Goal: Task Accomplishment & Management: Use online tool/utility

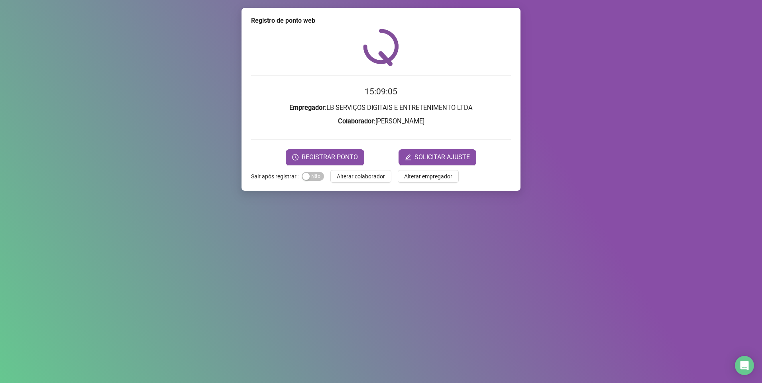
click at [355, 169] on div "Registro de ponto web 15:09:05 Empregador : LB SERVIÇOS DIGITAIS E ENTRETENIMEN…" at bounding box center [380, 99] width 279 height 183
click at [355, 174] on span "Alterar colaborador" at bounding box center [361, 176] width 48 height 9
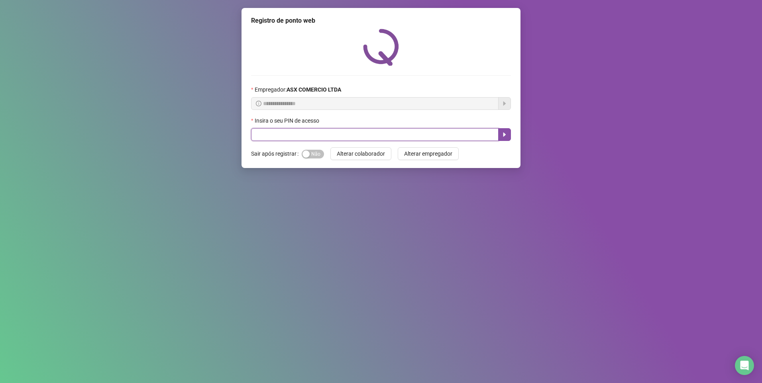
click at [292, 136] on input "text" at bounding box center [374, 134] width 247 height 13
type input "*****"
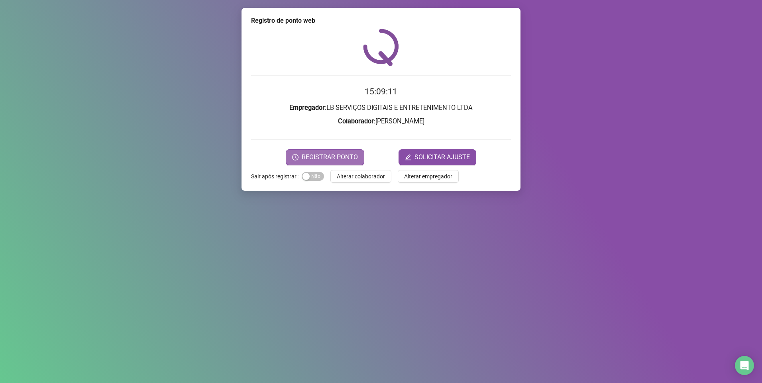
click at [316, 157] on span "REGISTRAR PONTO" at bounding box center [330, 158] width 56 height 10
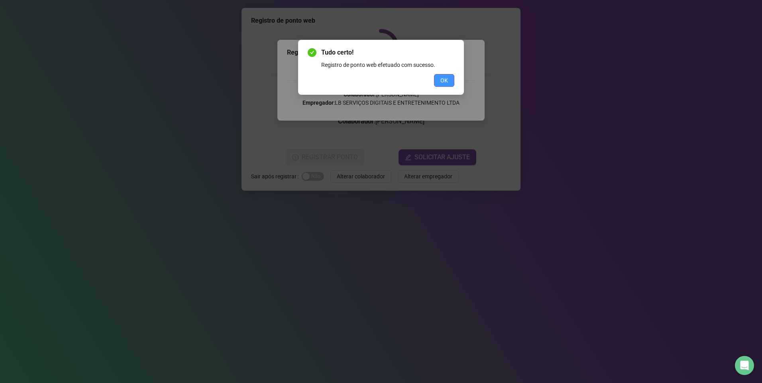
click at [445, 79] on span "OK" at bounding box center [444, 80] width 8 height 9
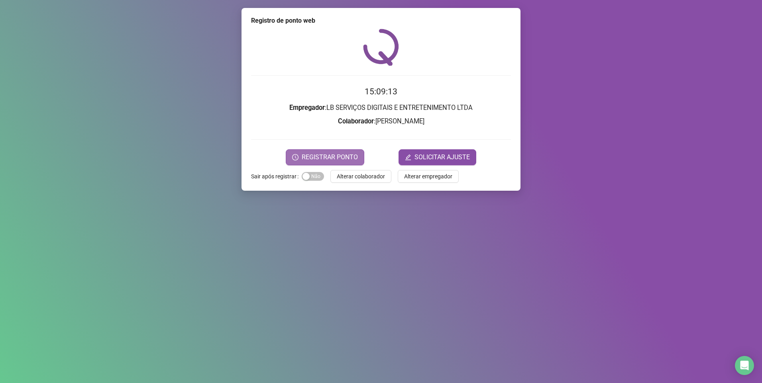
click at [341, 159] on span "REGISTRAR PONTO" at bounding box center [330, 158] width 56 height 10
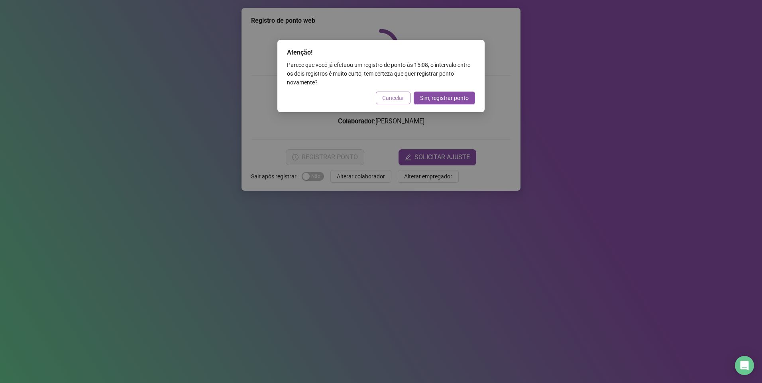
click at [387, 95] on span "Cancelar" at bounding box center [393, 98] width 22 height 9
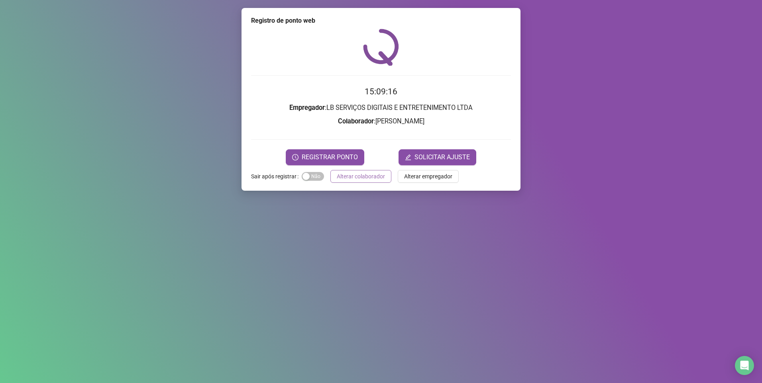
click at [366, 180] on span "Alterar colaborador" at bounding box center [361, 176] width 48 height 9
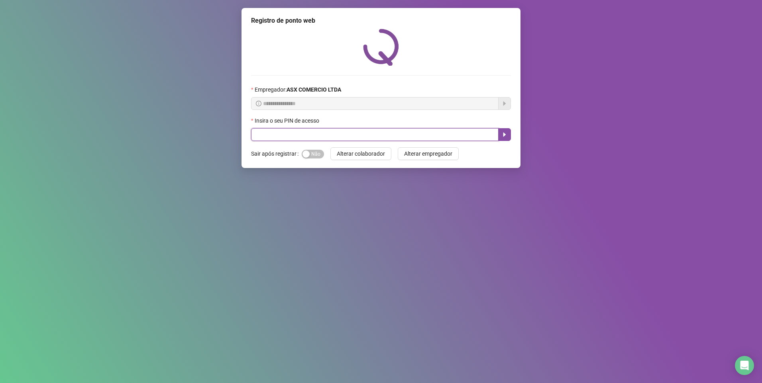
click at [278, 136] on input "text" at bounding box center [374, 134] width 247 height 13
type input "*****"
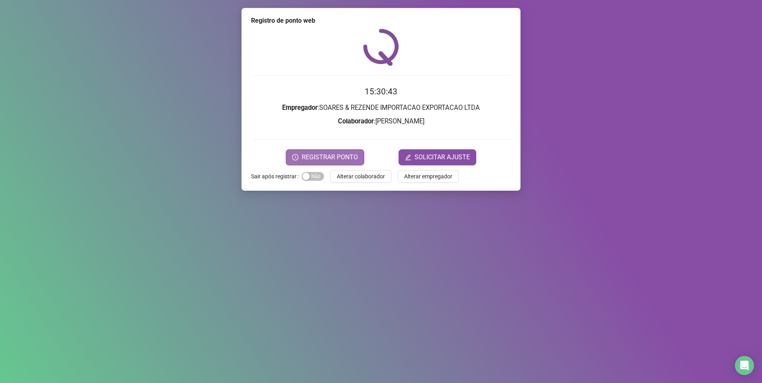
click at [306, 155] on span "REGISTRAR PONTO" at bounding box center [330, 158] width 56 height 10
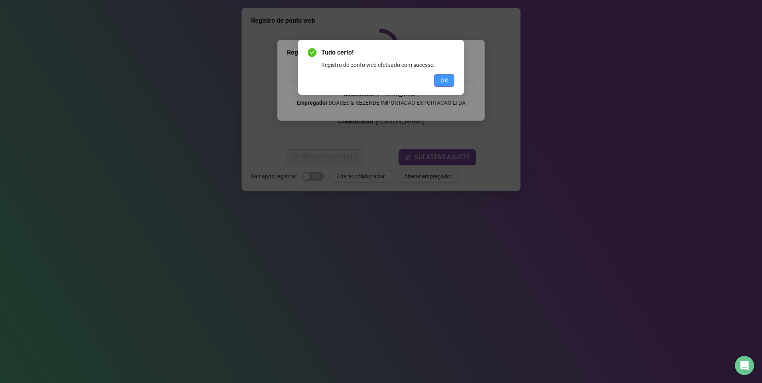
click at [443, 77] on span "OK" at bounding box center [444, 80] width 8 height 9
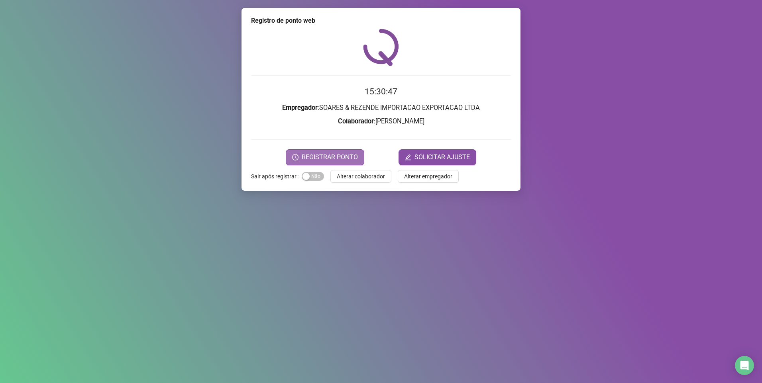
click at [336, 159] on span "REGISTRAR PONTO" at bounding box center [330, 158] width 56 height 10
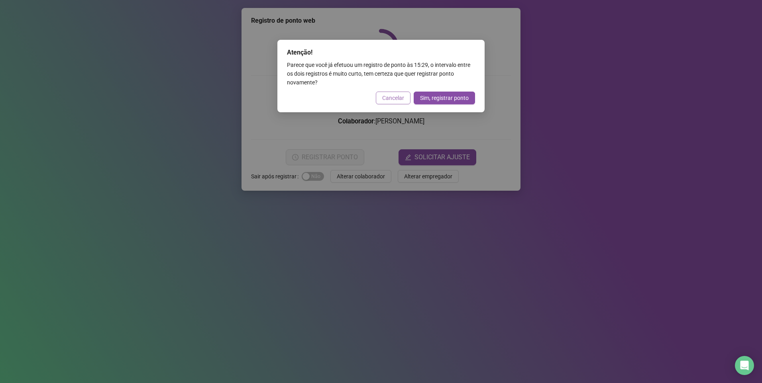
click at [398, 98] on span "Cancelar" at bounding box center [393, 98] width 22 height 9
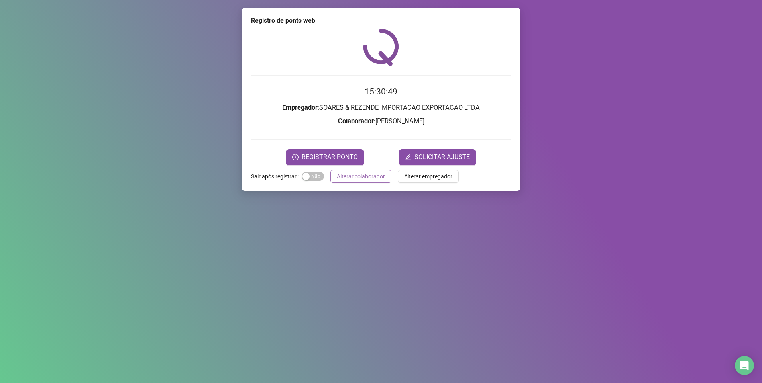
click at [358, 177] on span "Alterar colaborador" at bounding box center [361, 176] width 48 height 9
